Goal: Task Accomplishment & Management: Manage account settings

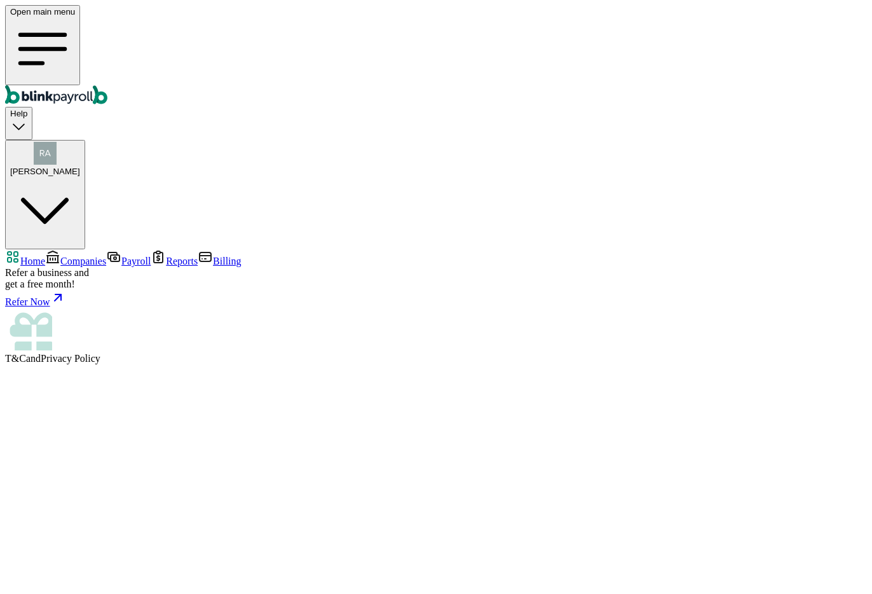
click at [106, 255] on link "Companies" at bounding box center [75, 260] width 61 height 11
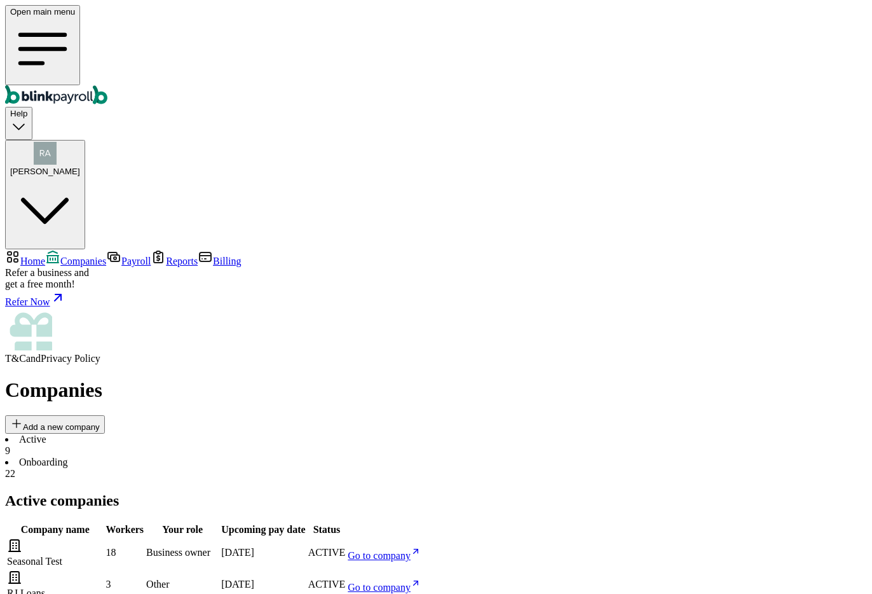
click at [293, 456] on li "Onboarding 22" at bounding box center [436, 467] width 862 height 23
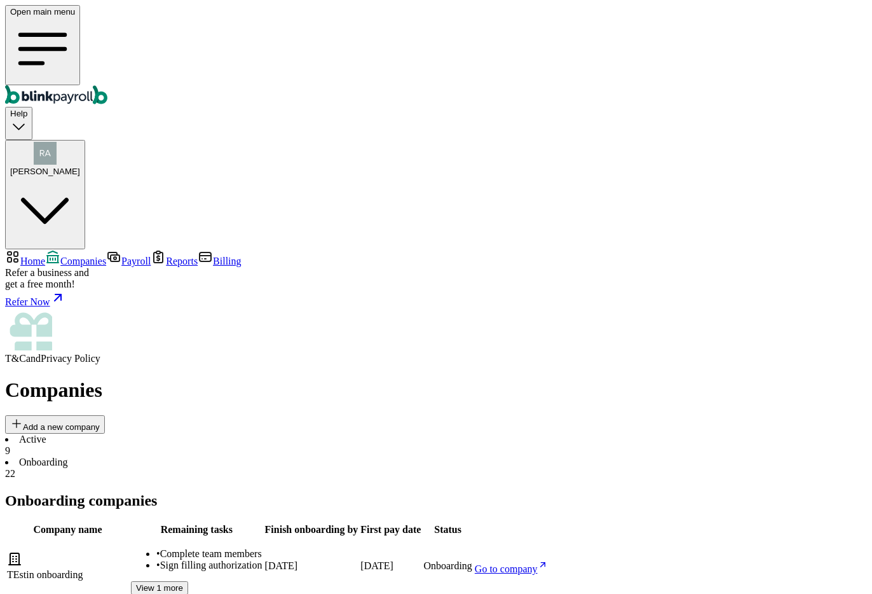
click at [232, 433] on li "Active 9" at bounding box center [436, 444] width 862 height 23
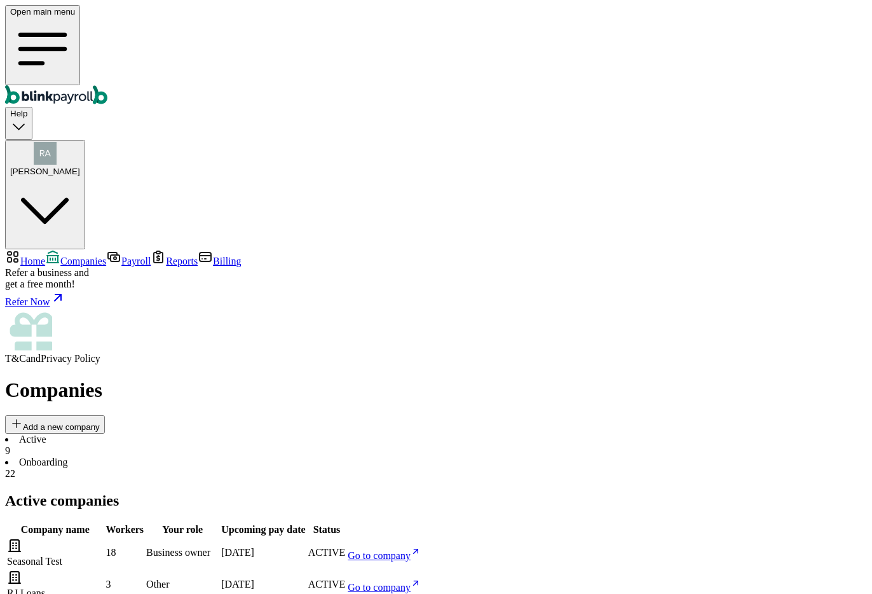
scroll to position [4, 0]
click at [80, 142] on div "[PERSON_NAME]" at bounding box center [45, 159] width 70 height 34
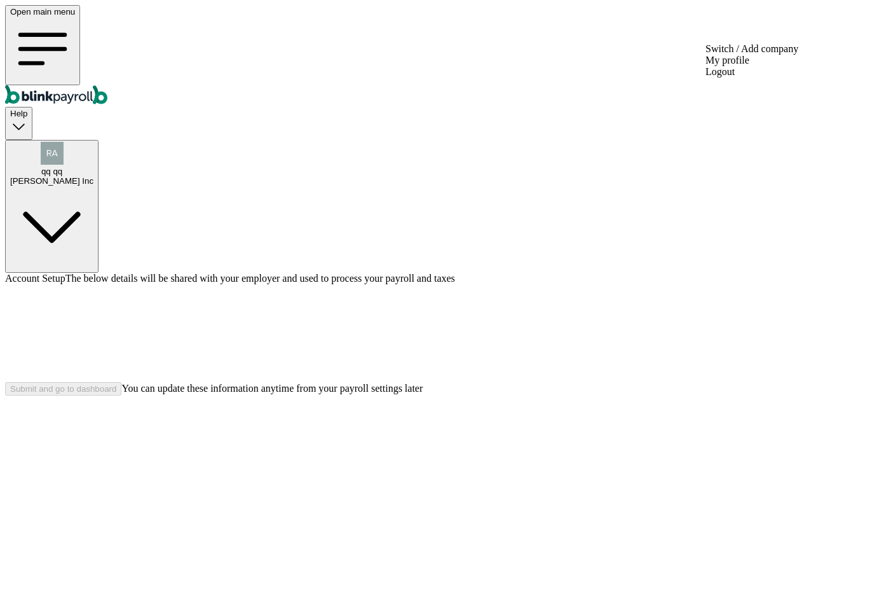
click at [93, 176] on div "[PERSON_NAME] Inc" at bounding box center [51, 181] width 83 height 10
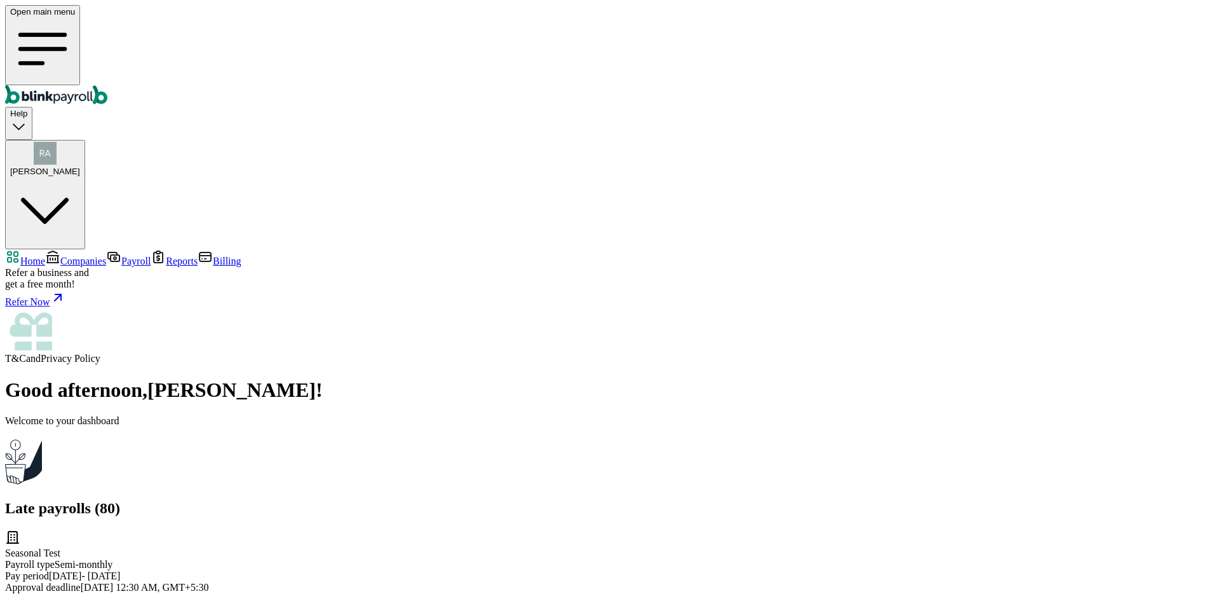
click at [106, 255] on span "Companies" at bounding box center [83, 260] width 46 height 11
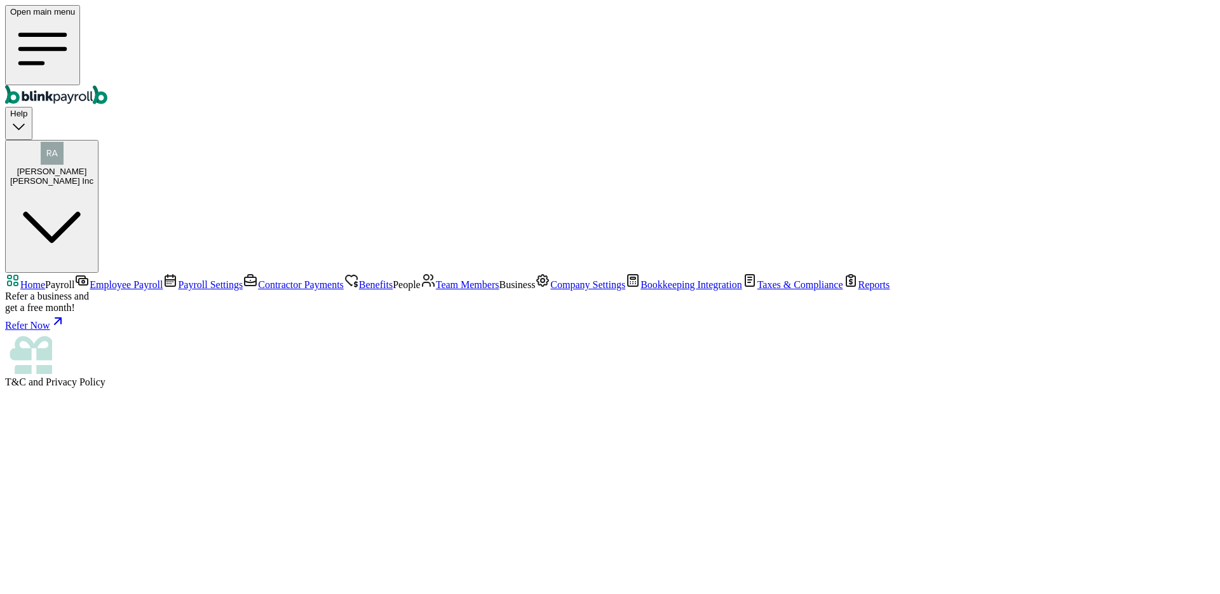
click at [90, 279] on span "Employee Payroll" at bounding box center [126, 284] width 73 height 11
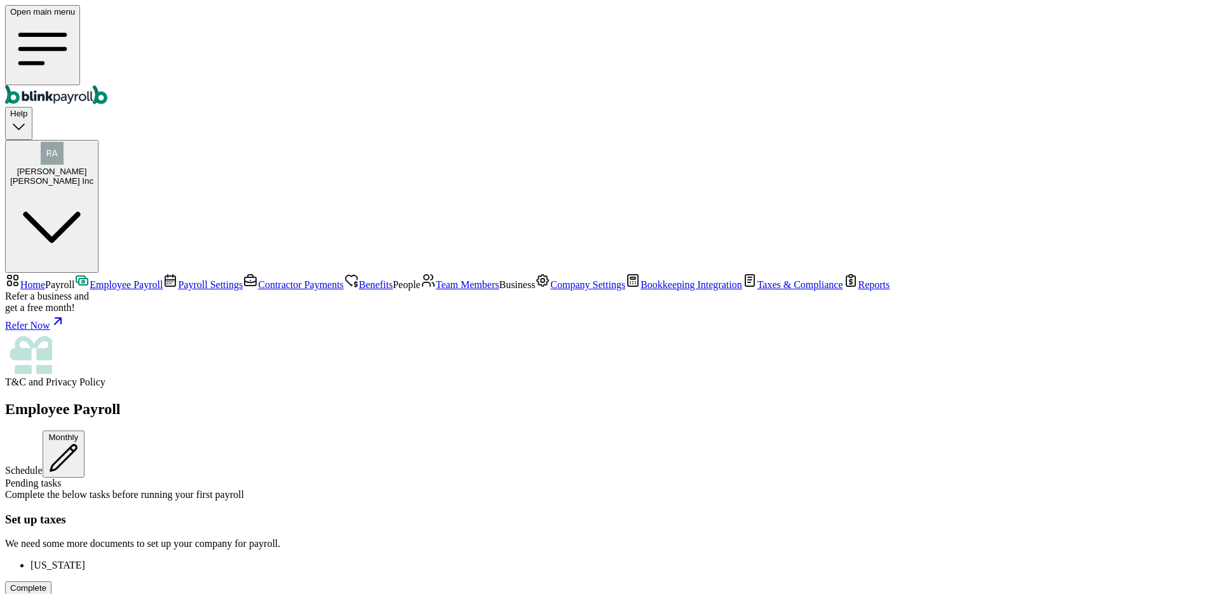
drag, startPoint x: 257, startPoint y: 351, endPoint x: 225, endPoint y: 354, distance: 31.9
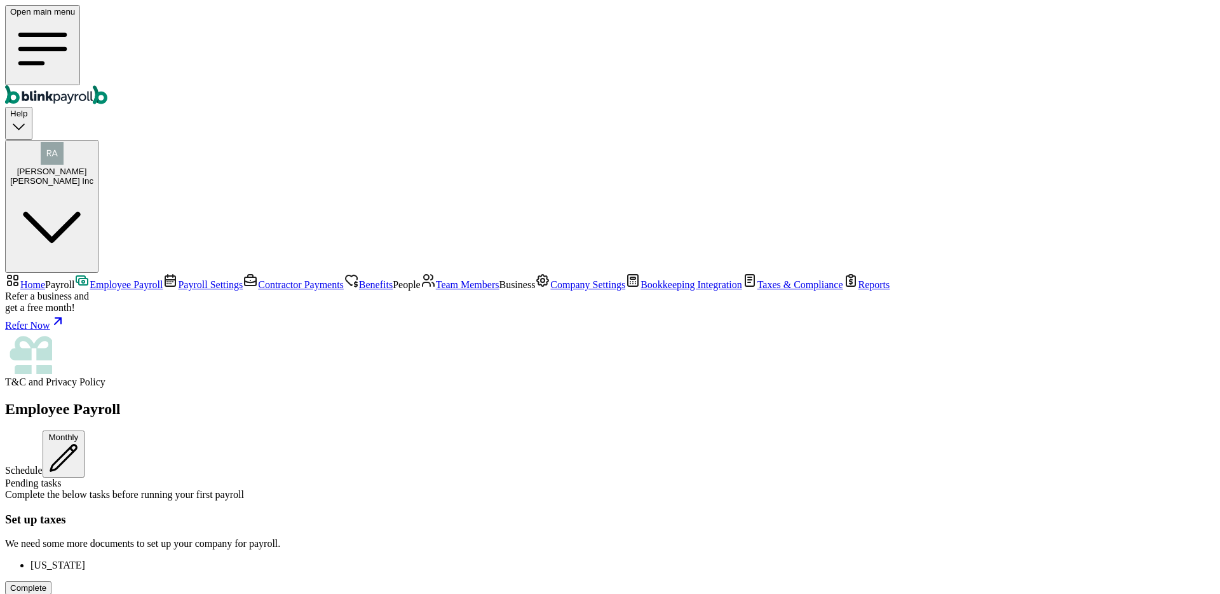
scroll to position [0, 0]
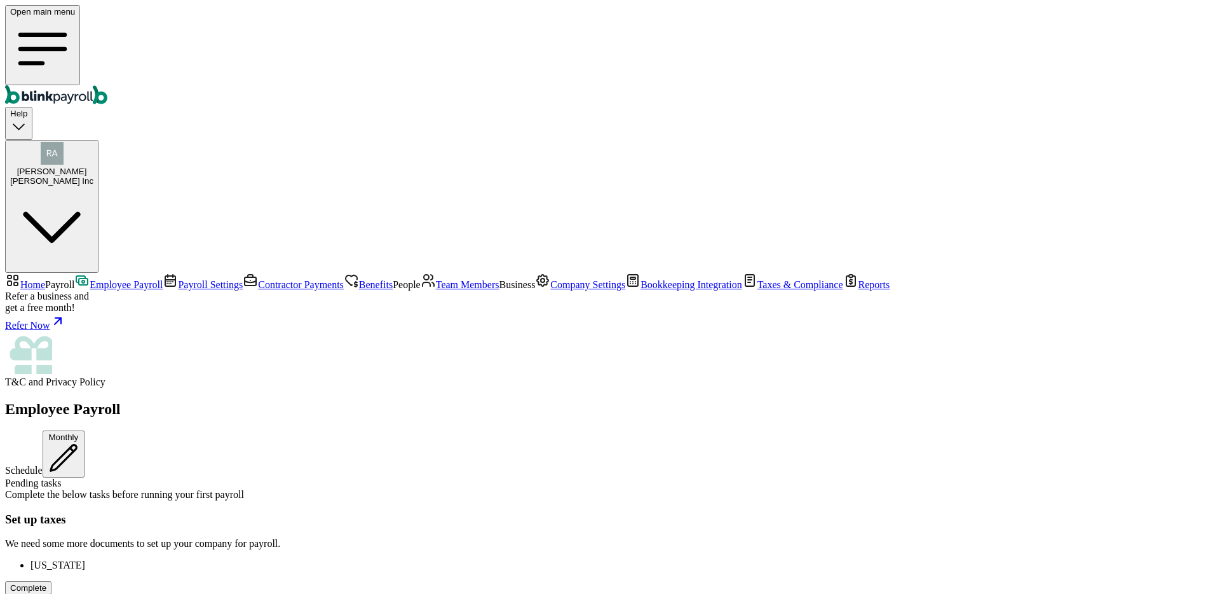
drag, startPoint x: 633, startPoint y: 354, endPoint x: 666, endPoint y: 343, distance: 35.0
